Goal: Information Seeking & Learning: Learn about a topic

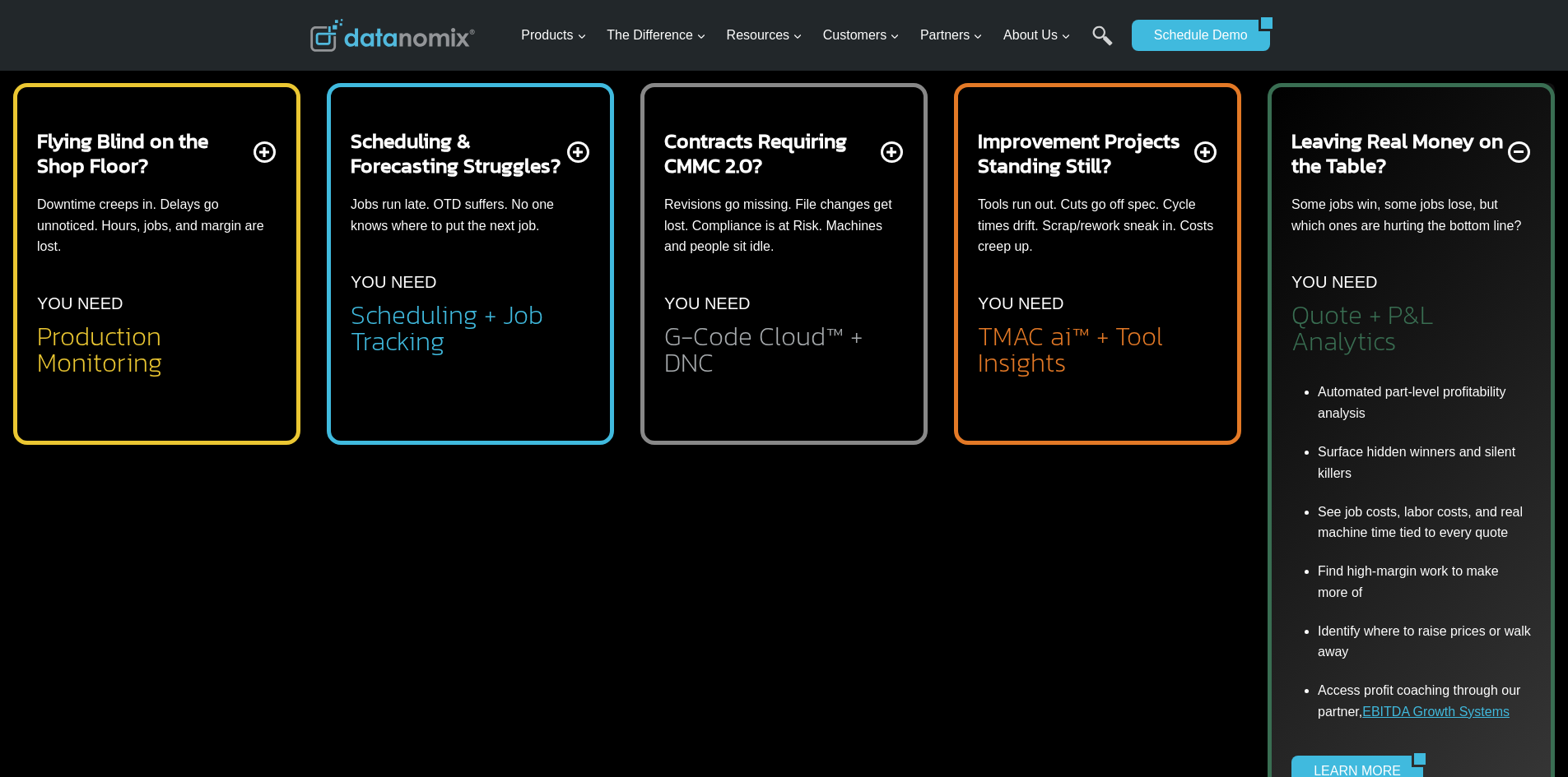
click at [1088, 236] on p "Tools run out. Cuts go off spec. Cycle times drift. Scrap/rework sneak in. Cost…" at bounding box center [1097, 226] width 239 height 63
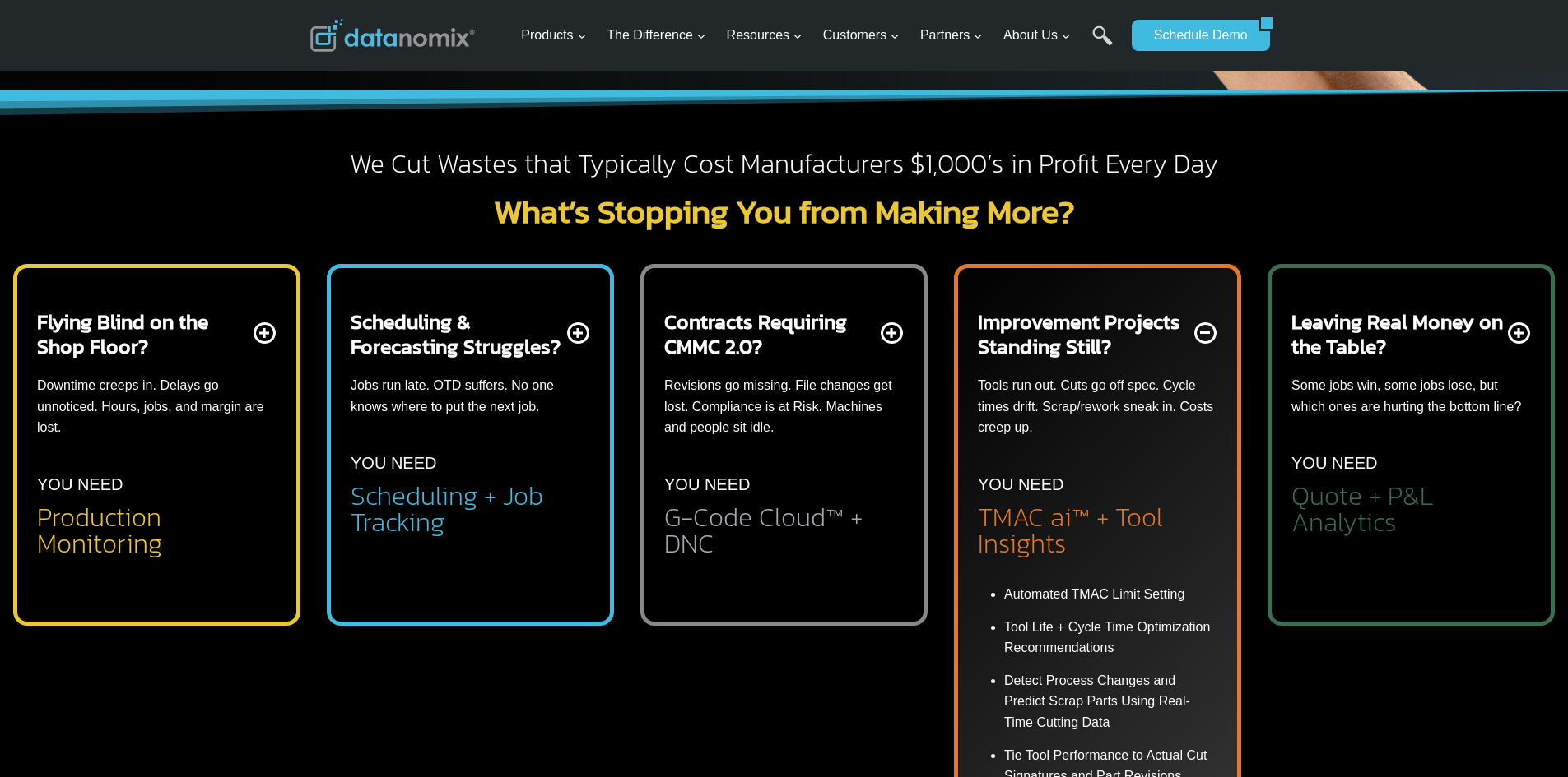
scroll to position [658, 0]
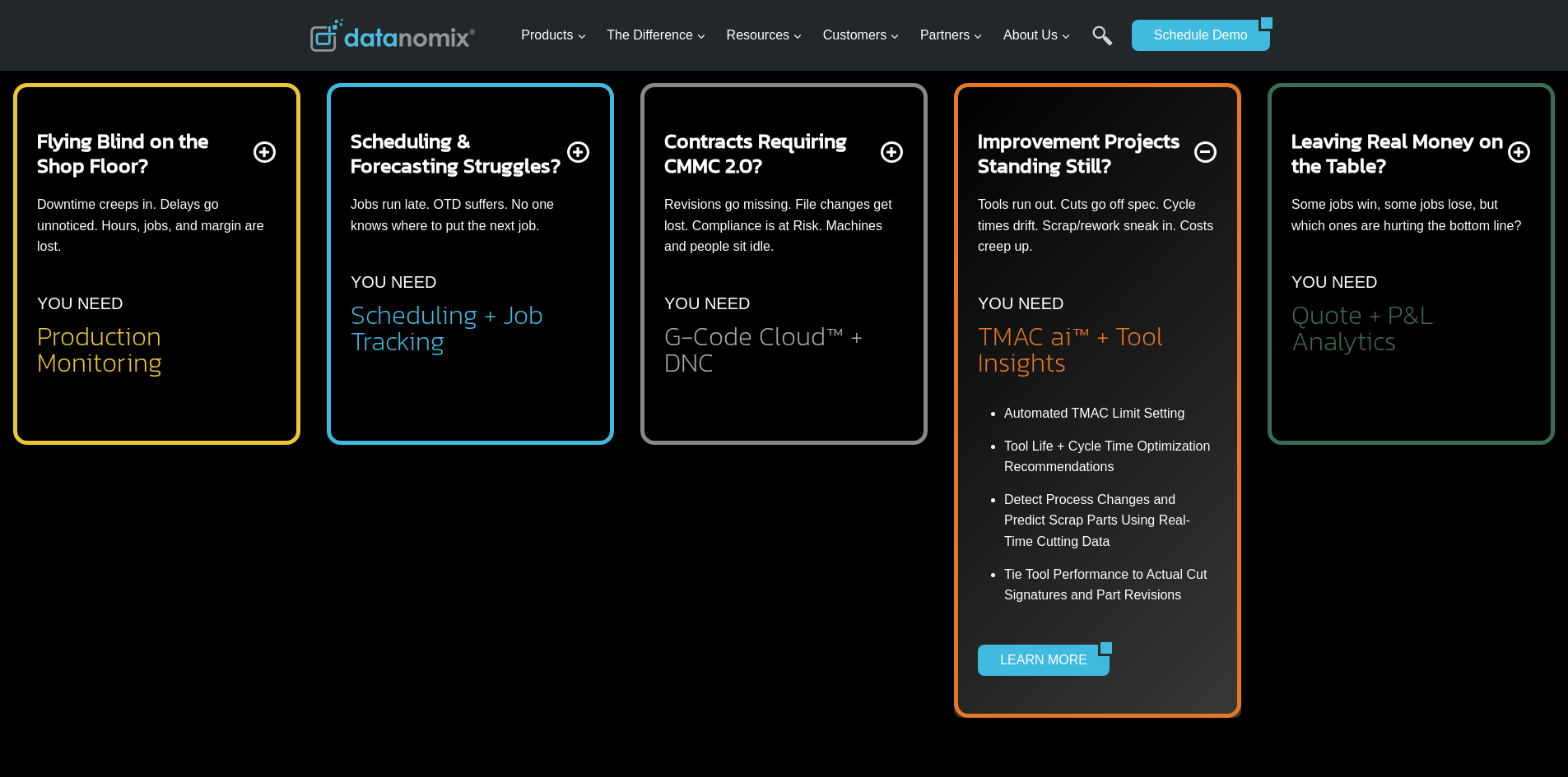
click at [858, 435] on li "Gov-Cloud-native, ITAR-compliant G-Code and Production File Management" at bounding box center [796, 437] width 213 height 69
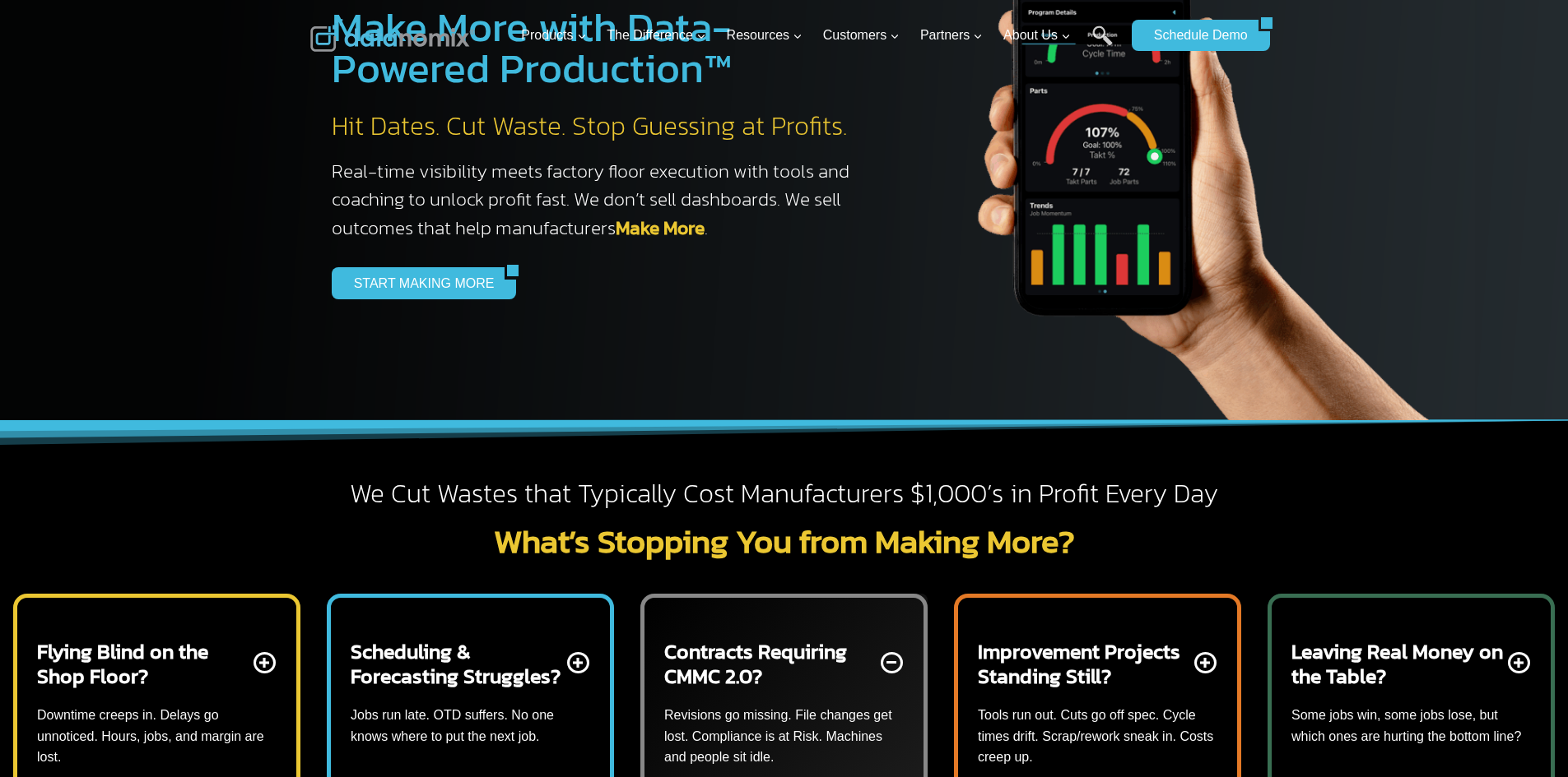
scroll to position [0, 0]
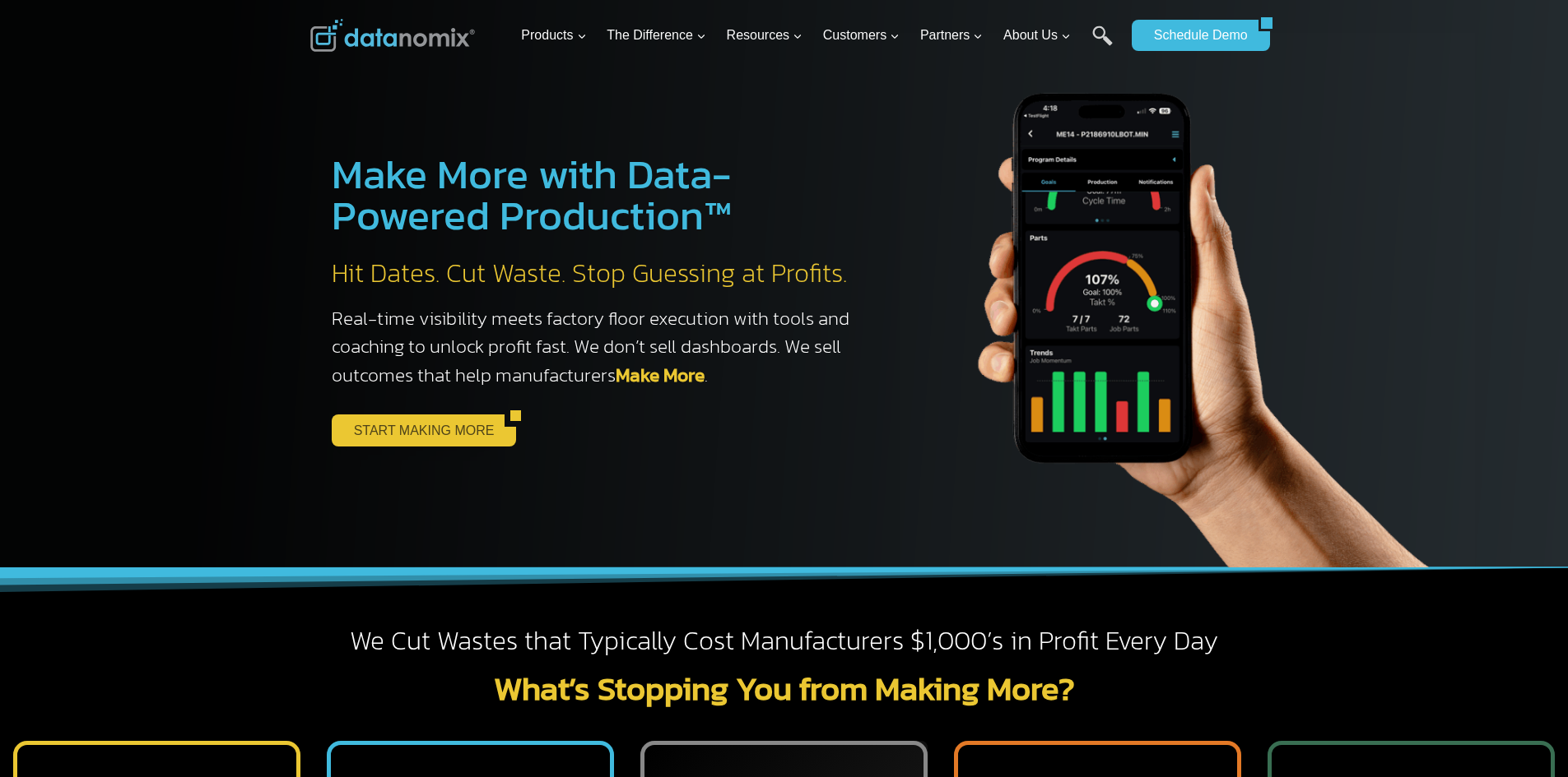
click at [433, 434] on link "START MAKING MORE" at bounding box center [418, 430] width 173 height 32
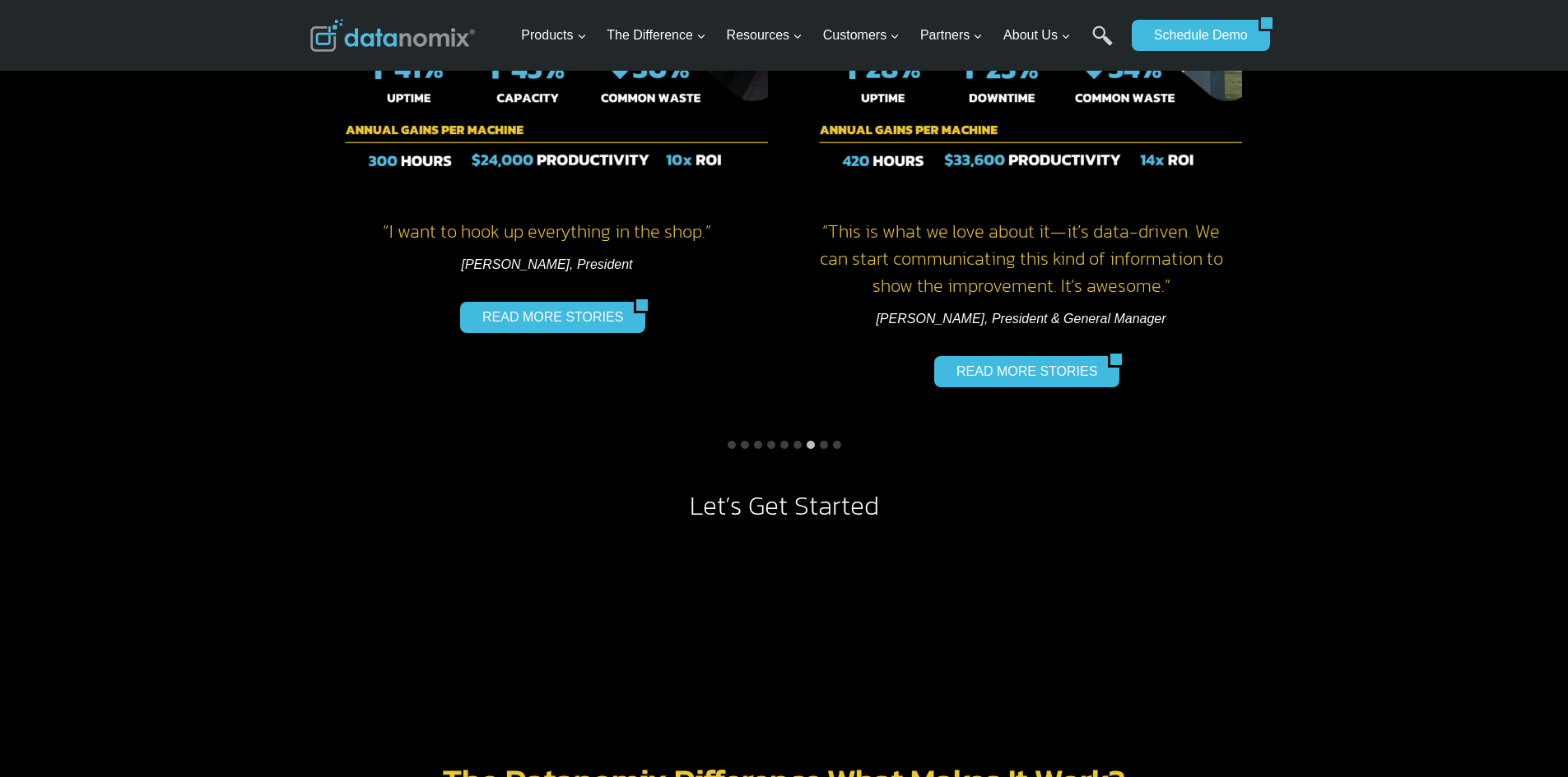
scroll to position [1316, 0]
click at [798, 444] on button "Go to slide 6" at bounding box center [797, 444] width 8 height 8
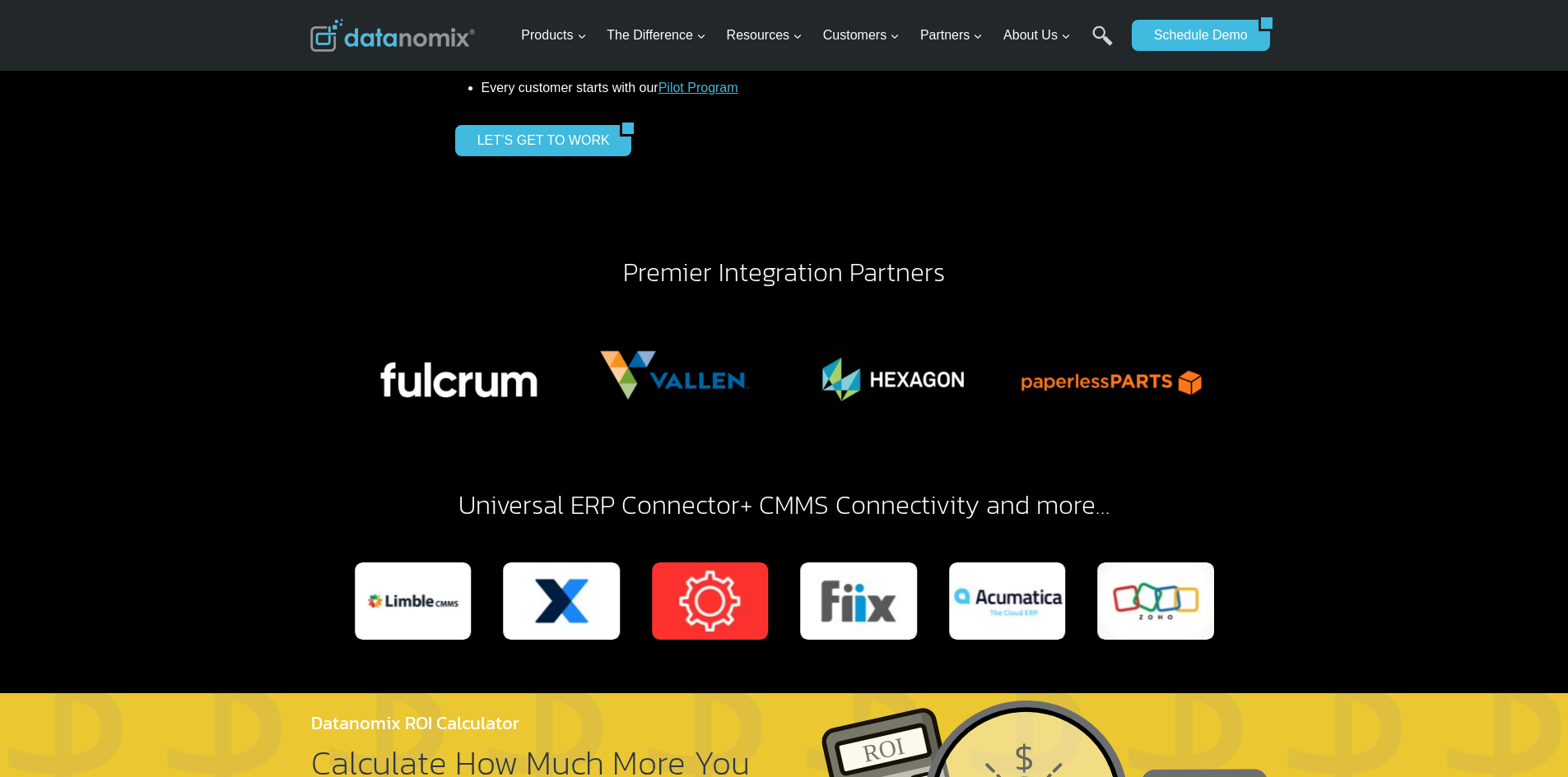
scroll to position [2713, 0]
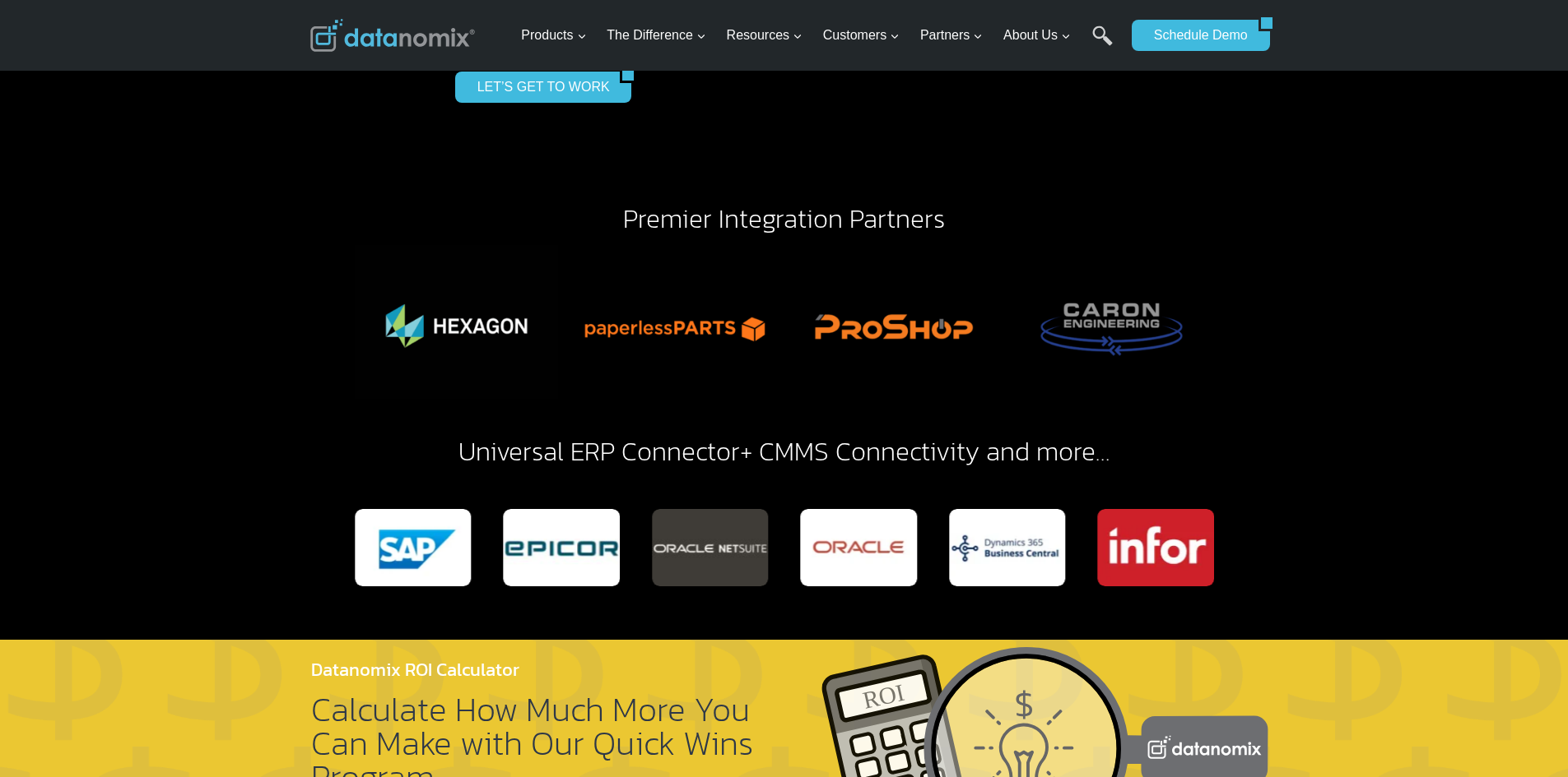
click at [655, 437] on link "Universal ERP Connector" at bounding box center [599, 451] width 281 height 39
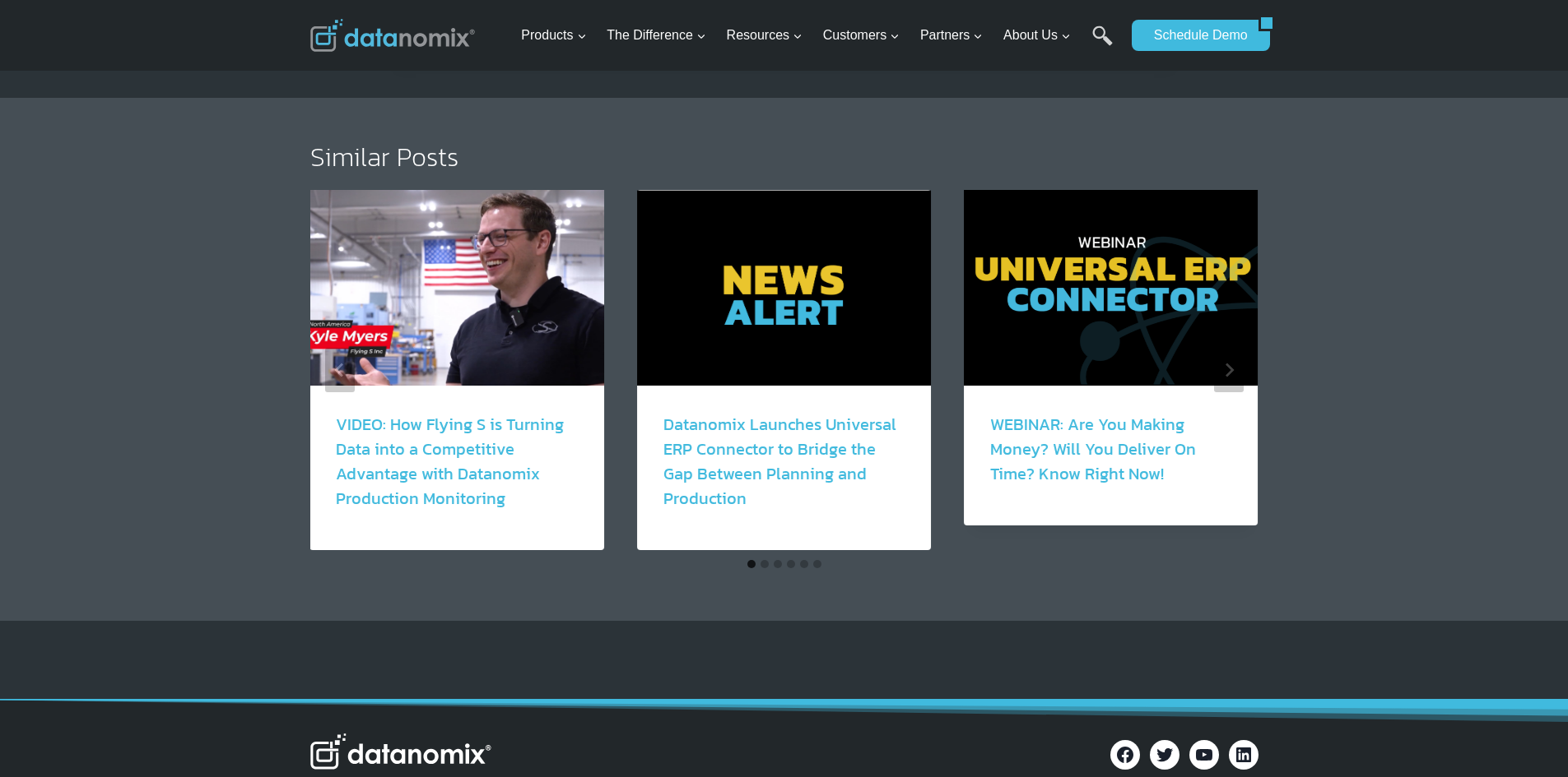
scroll to position [2961, 0]
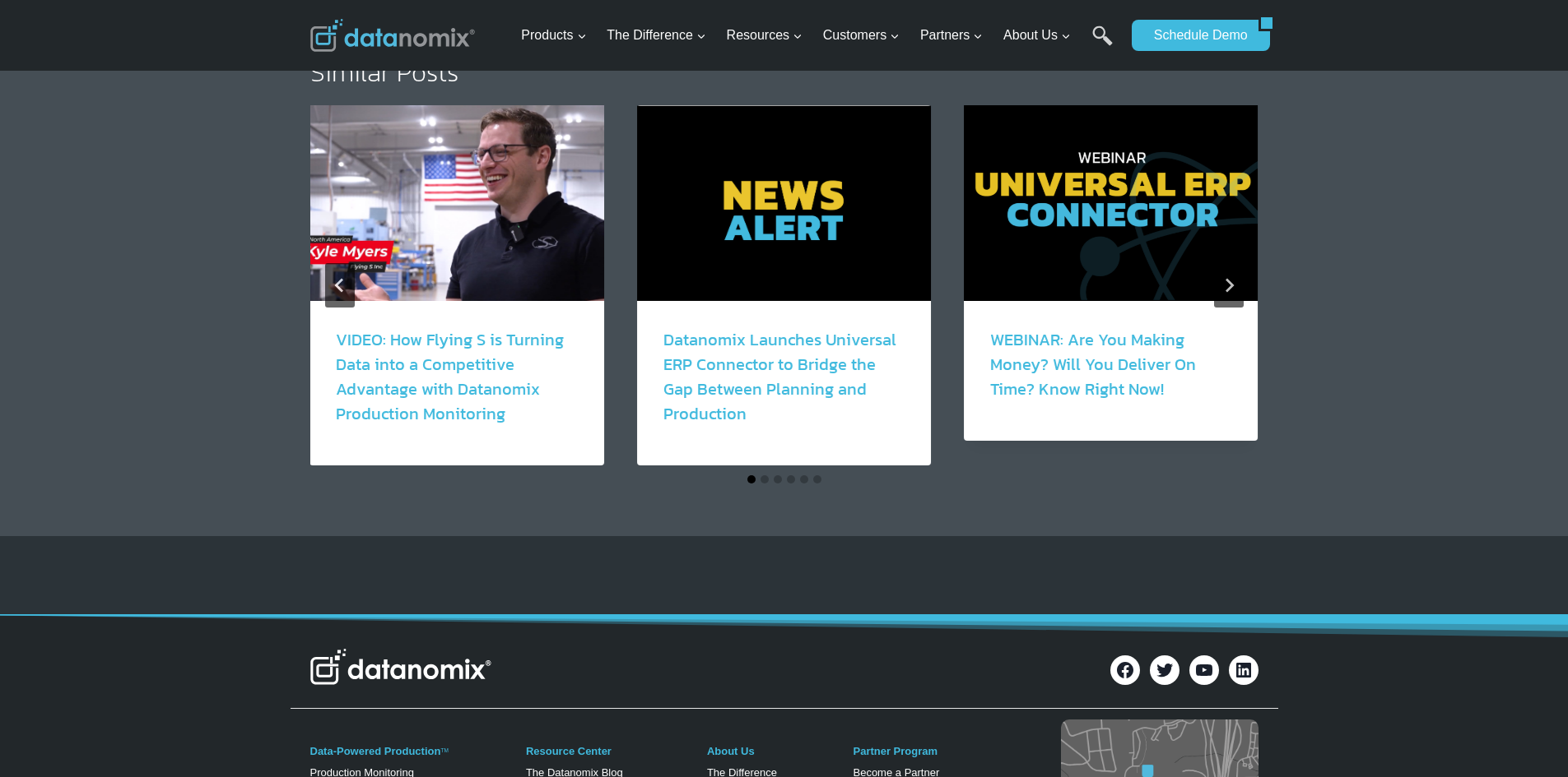
click at [751, 476] on button "Go to slide 1" at bounding box center [750, 479] width 8 height 8
